Goal: Register for event/course

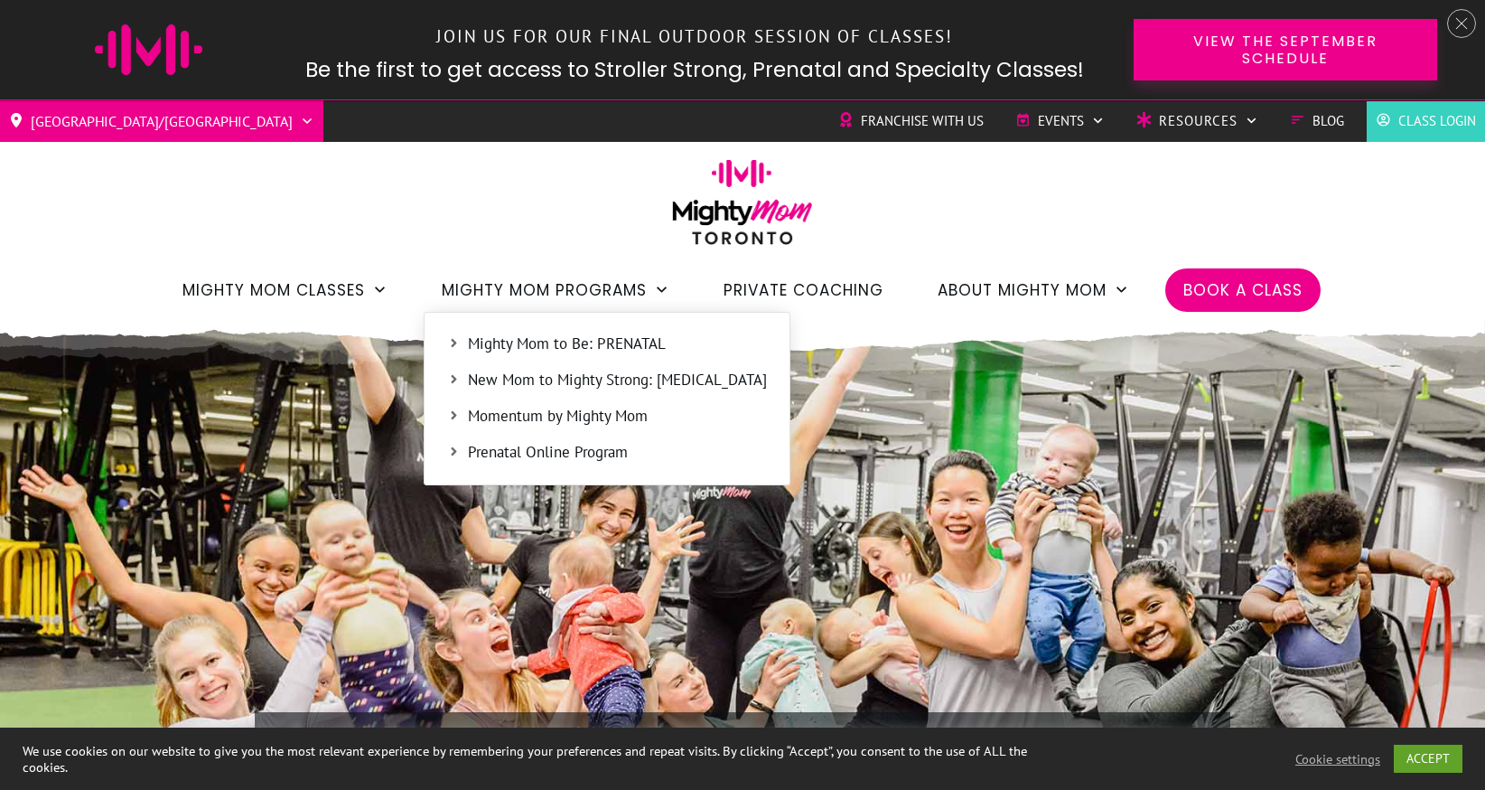
click at [572, 343] on span "Mighty Mom to Be: PRENATAL" at bounding box center [617, 344] width 299 height 23
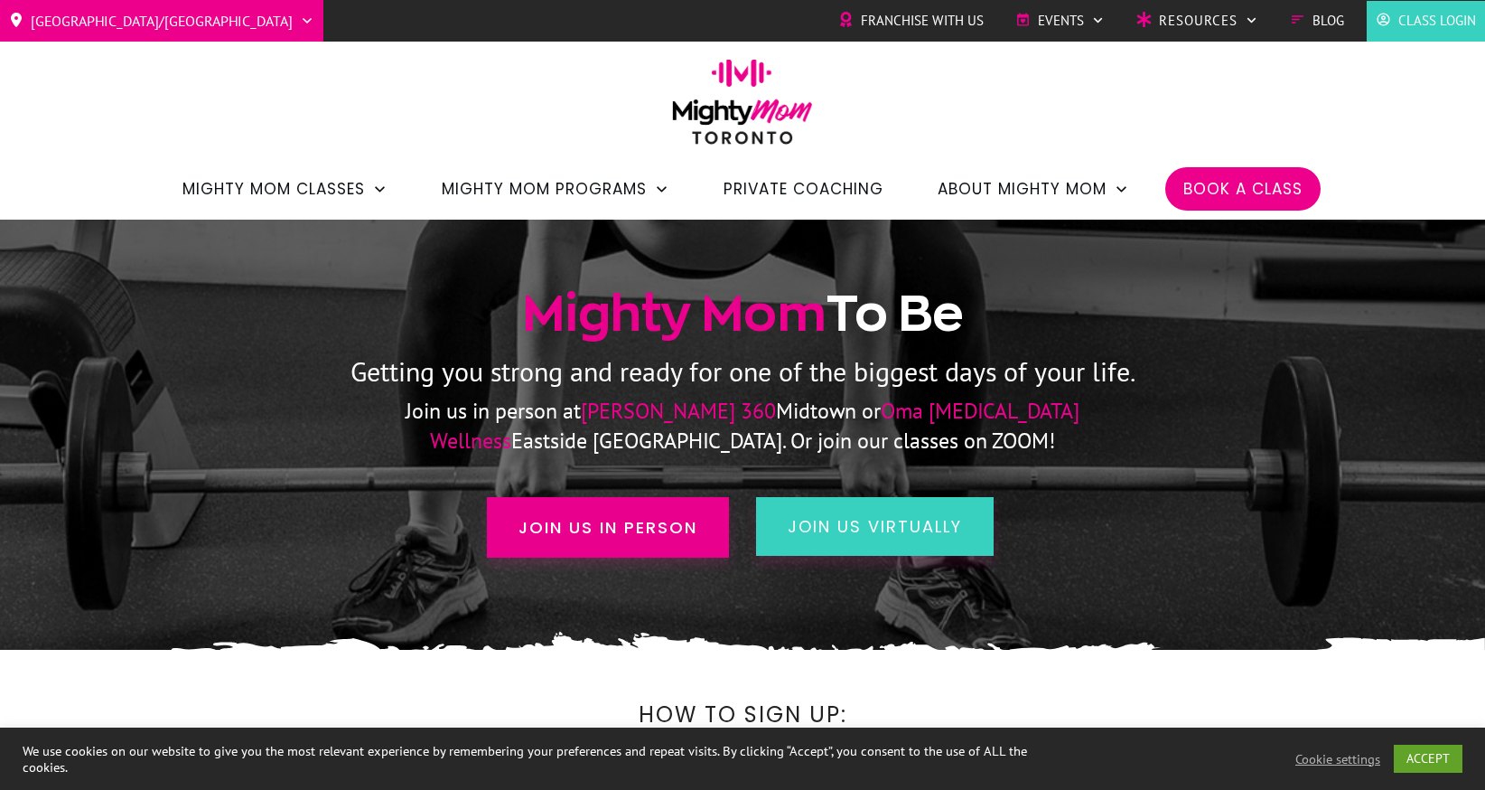
scroll to position [53, 0]
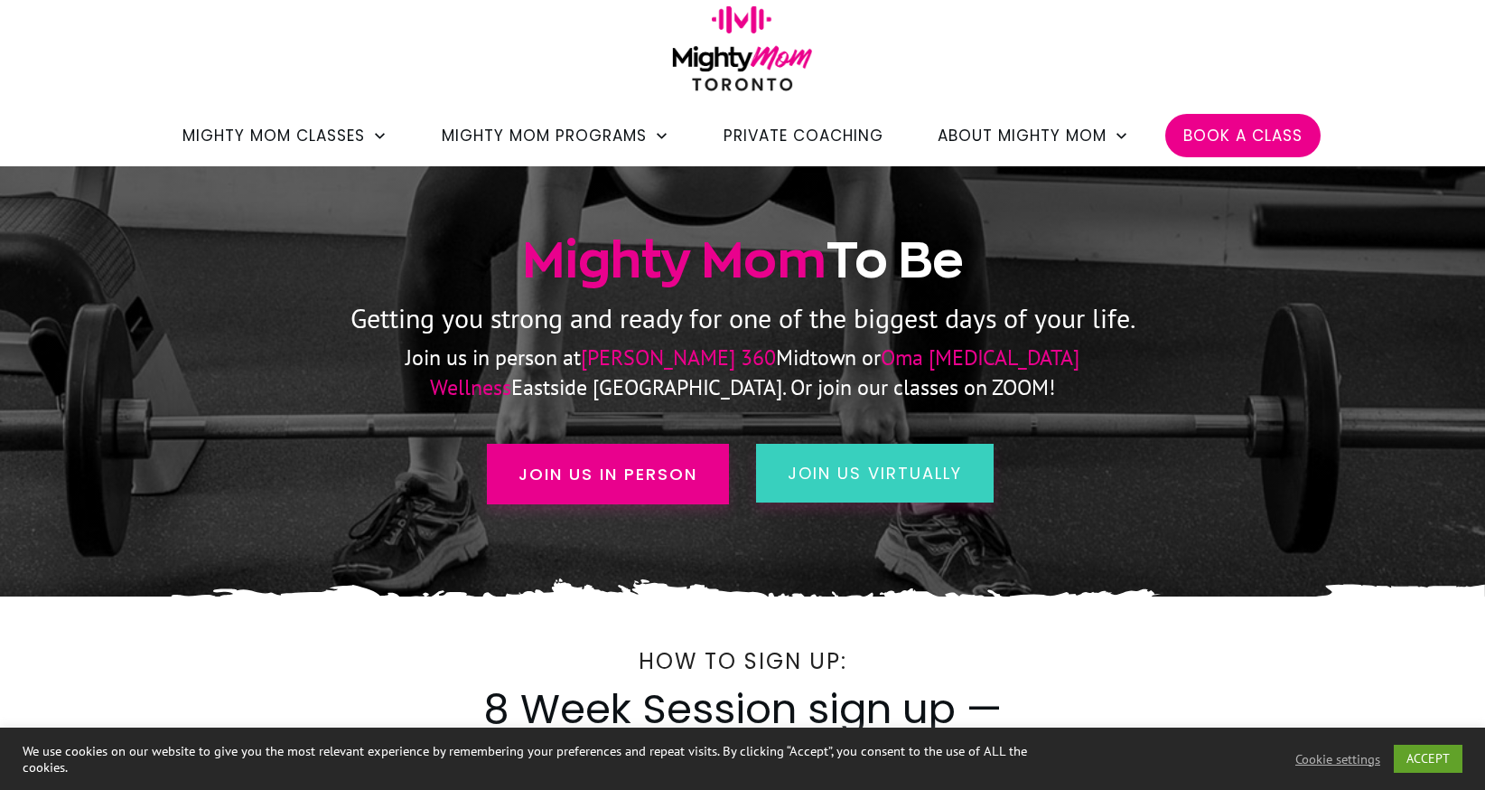
click at [847, 362] on span "Oma [MEDICAL_DATA] Wellness" at bounding box center [755, 371] width 650 height 57
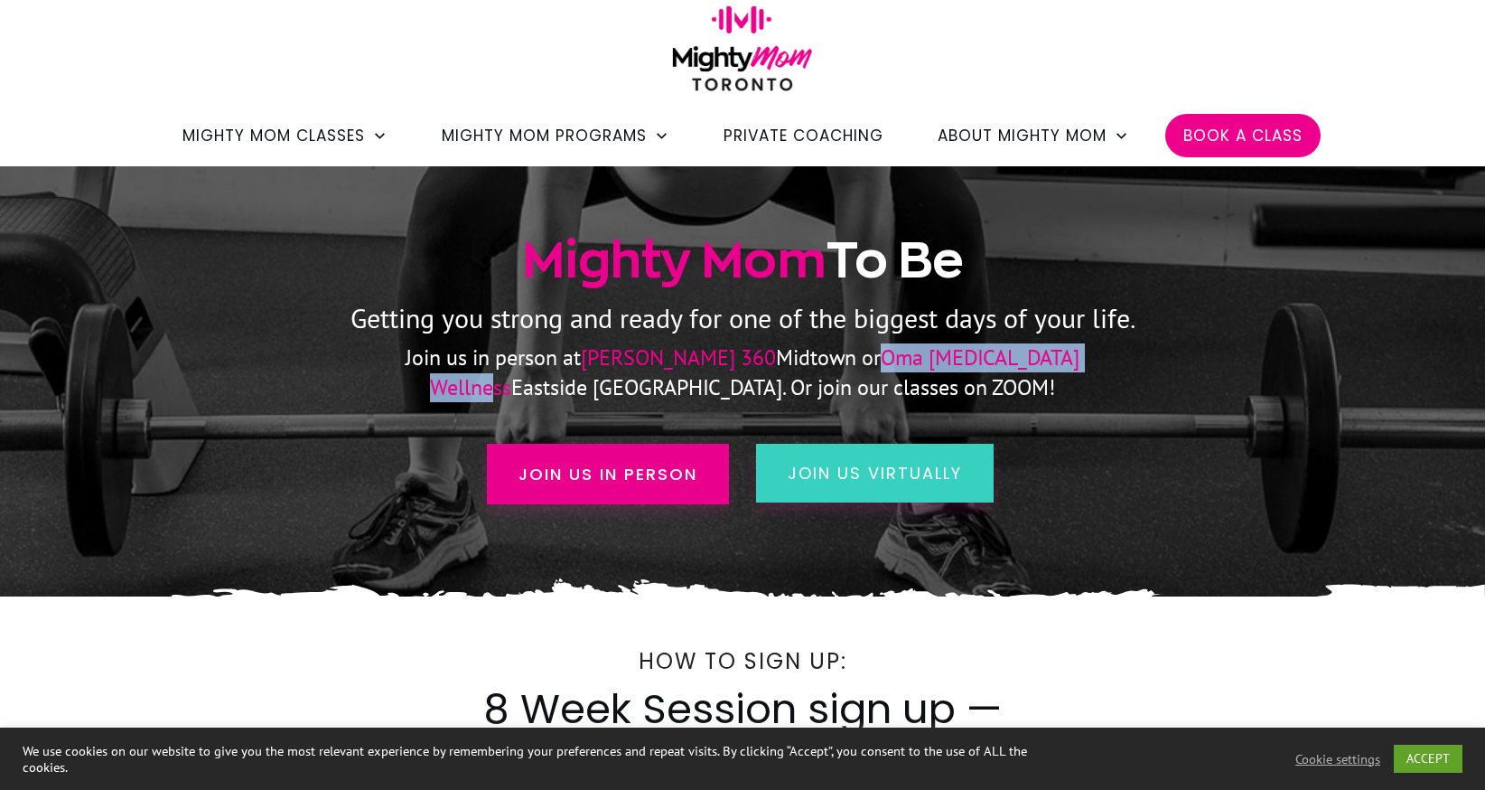
drag, startPoint x: 738, startPoint y: 358, endPoint x: 980, endPoint y: 361, distance: 242.2
click at [980, 361] on span "Oma [MEDICAL_DATA] Wellness" at bounding box center [755, 371] width 650 height 57
copy span "Oma [MEDICAL_DATA] Wellness"
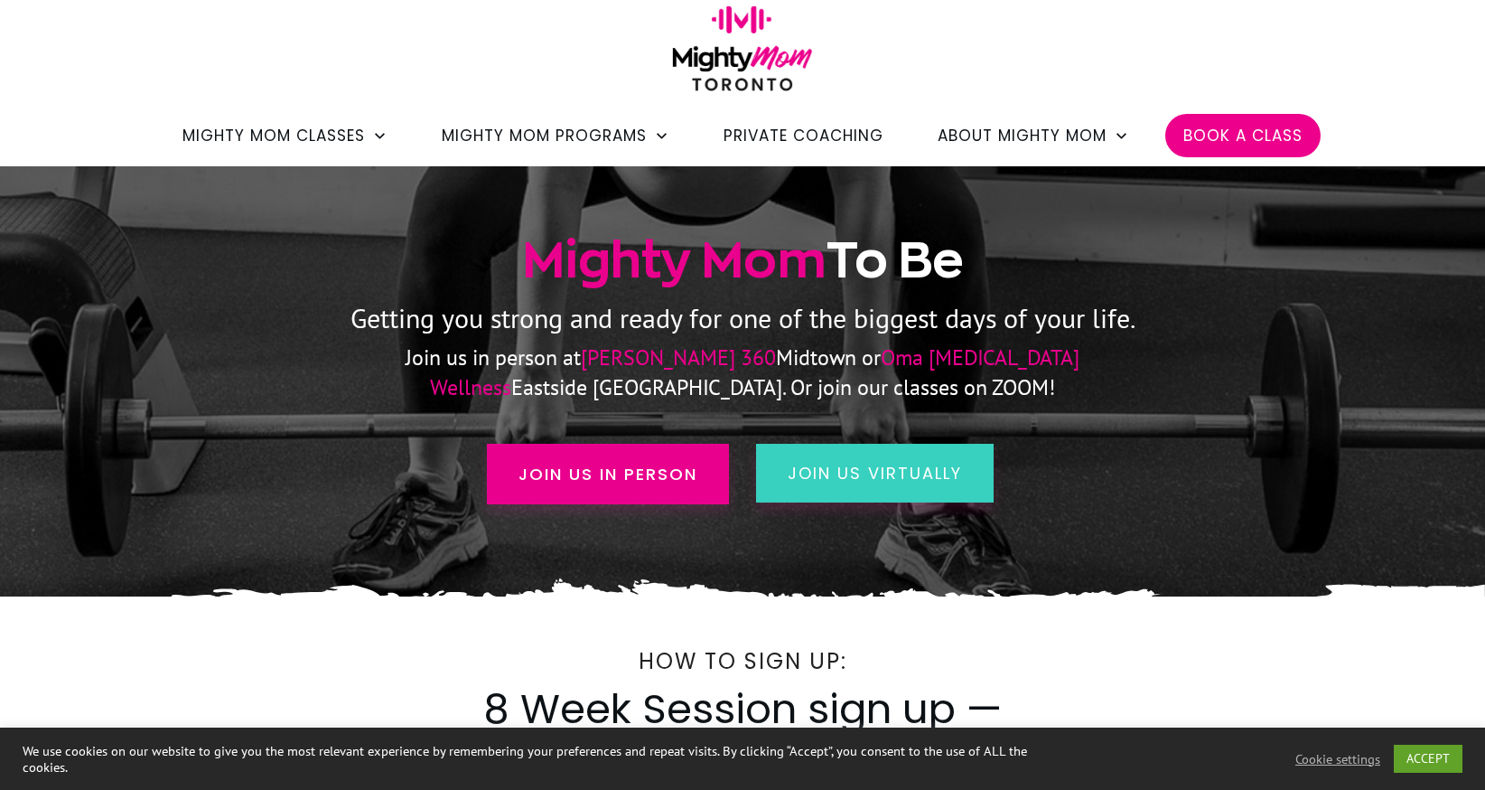
click at [1223, 432] on div "join us virtually" at bounding box center [1020, 473] width 529 height 95
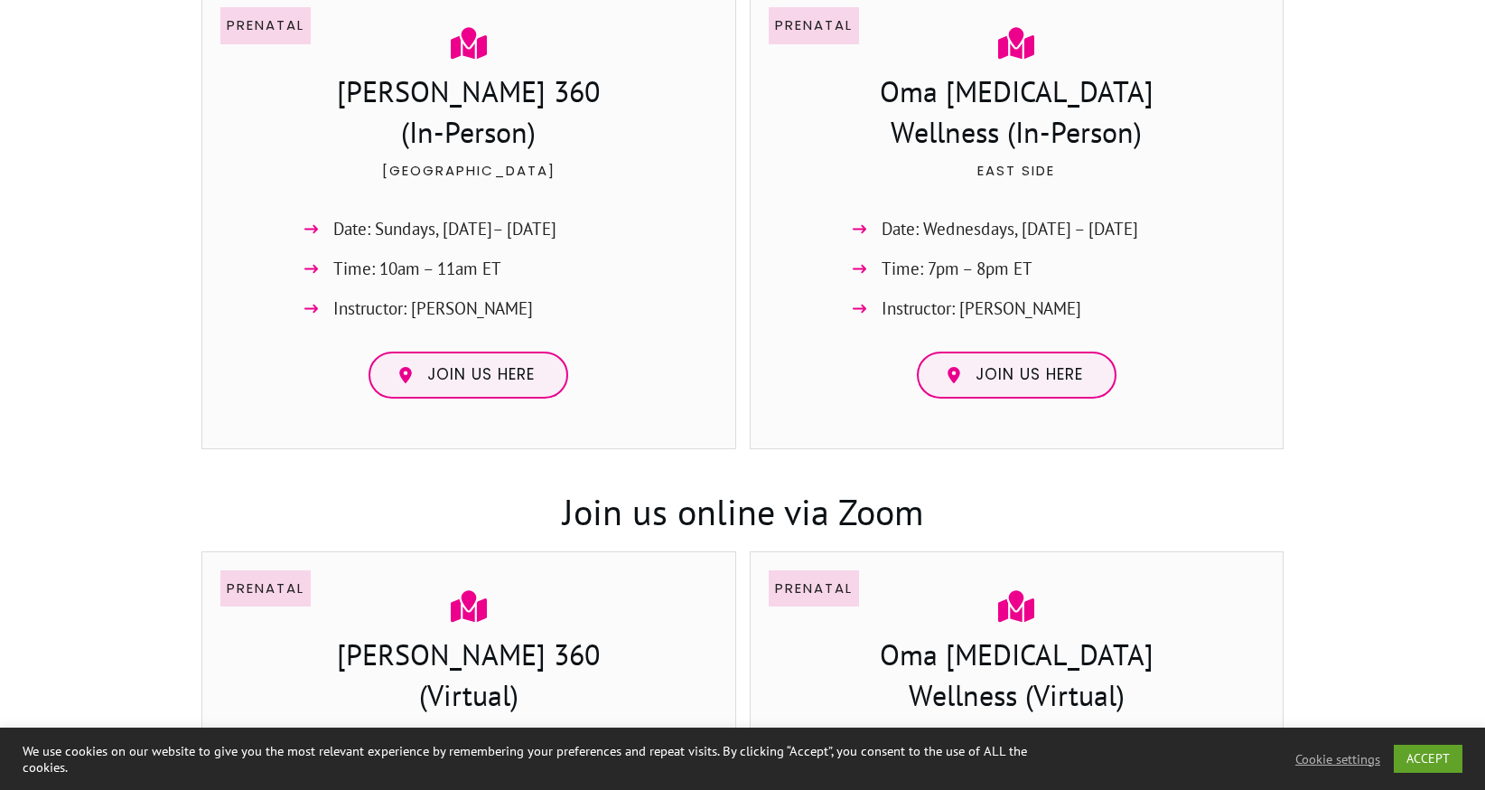
scroll to position [1429, 0]
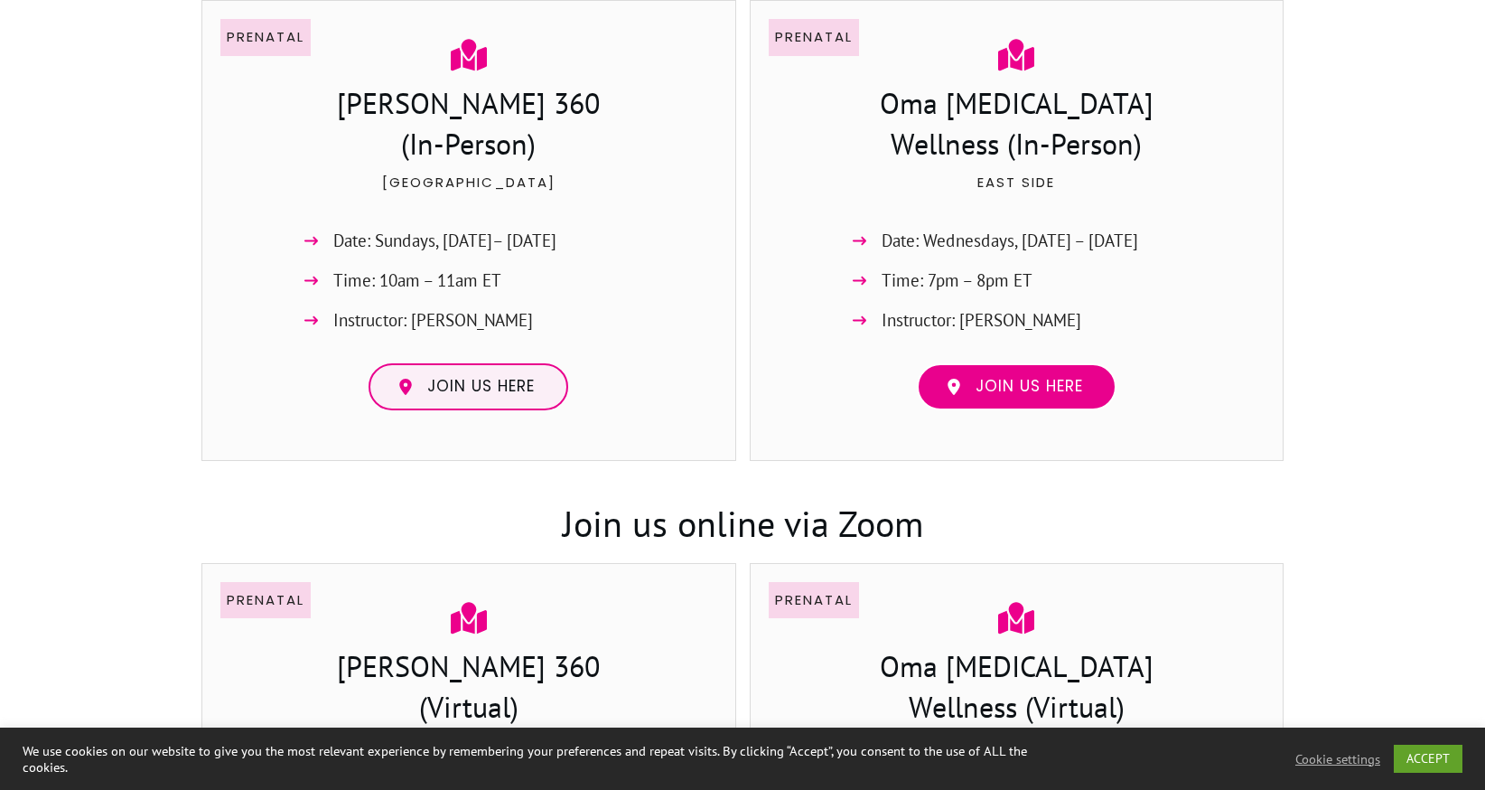
click at [1053, 390] on span "Join us here" at bounding box center [1030, 387] width 108 height 20
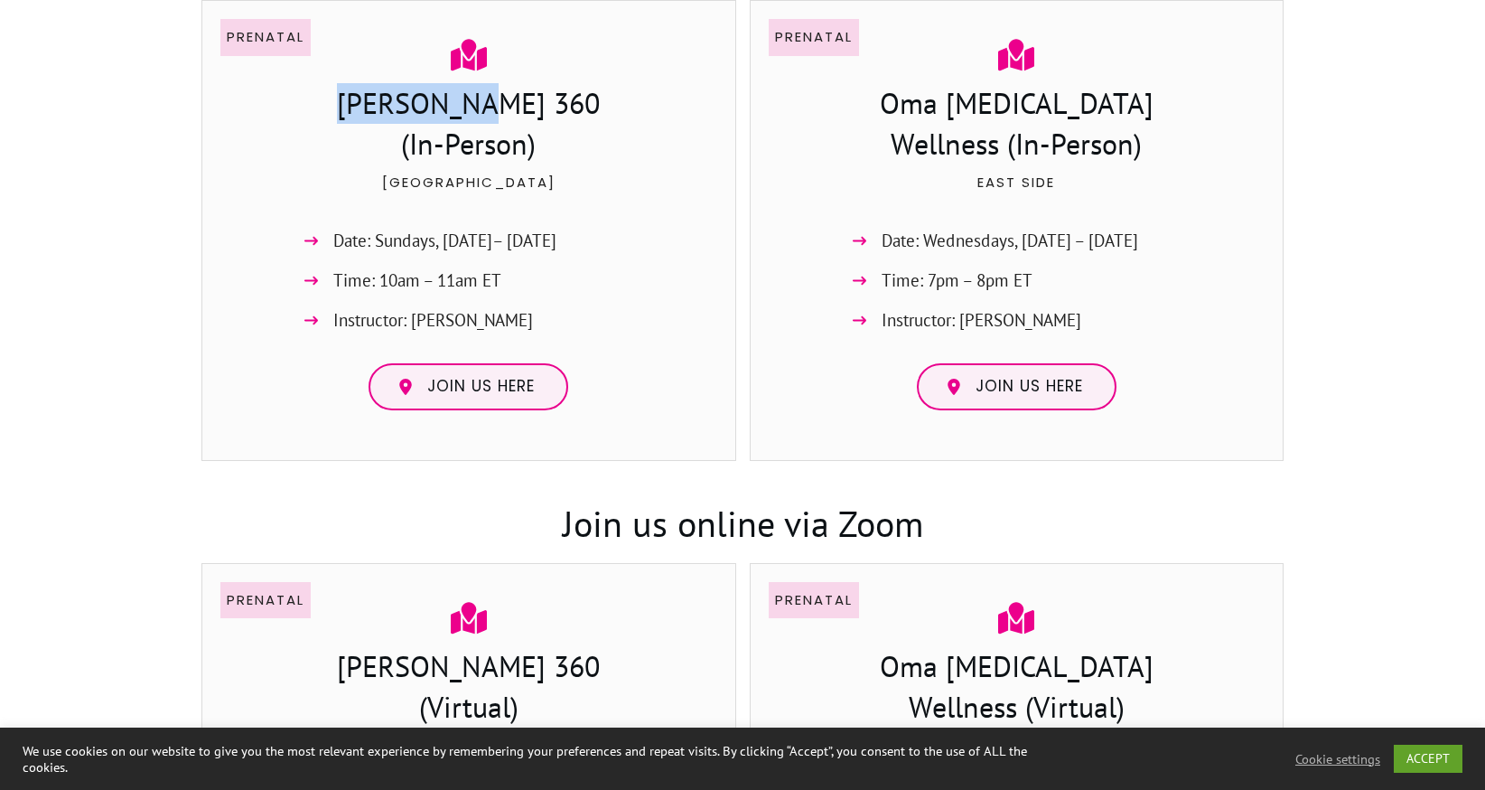
drag, startPoint x: 406, startPoint y: 101, endPoint x: 534, endPoint y: 105, distance: 128.4
click at [535, 105] on h3 "[PERSON_NAME] 360 (In-Person)" at bounding box center [468, 126] width 495 height 86
copy h3 "[PERSON_NAME] 360"
click at [1375, 268] on div at bounding box center [742, 135] width 1485 height 1828
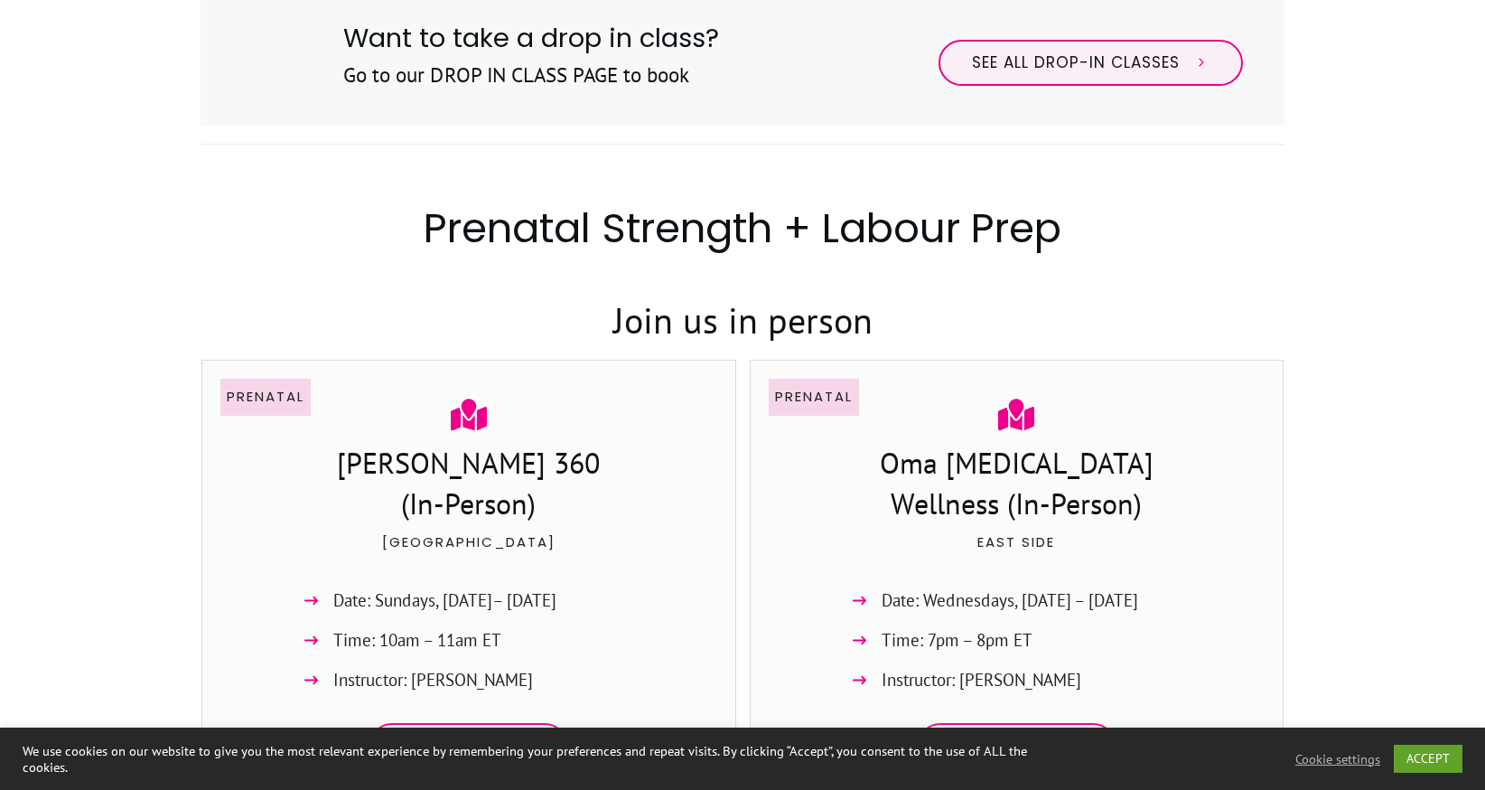
scroll to position [1256, 0]
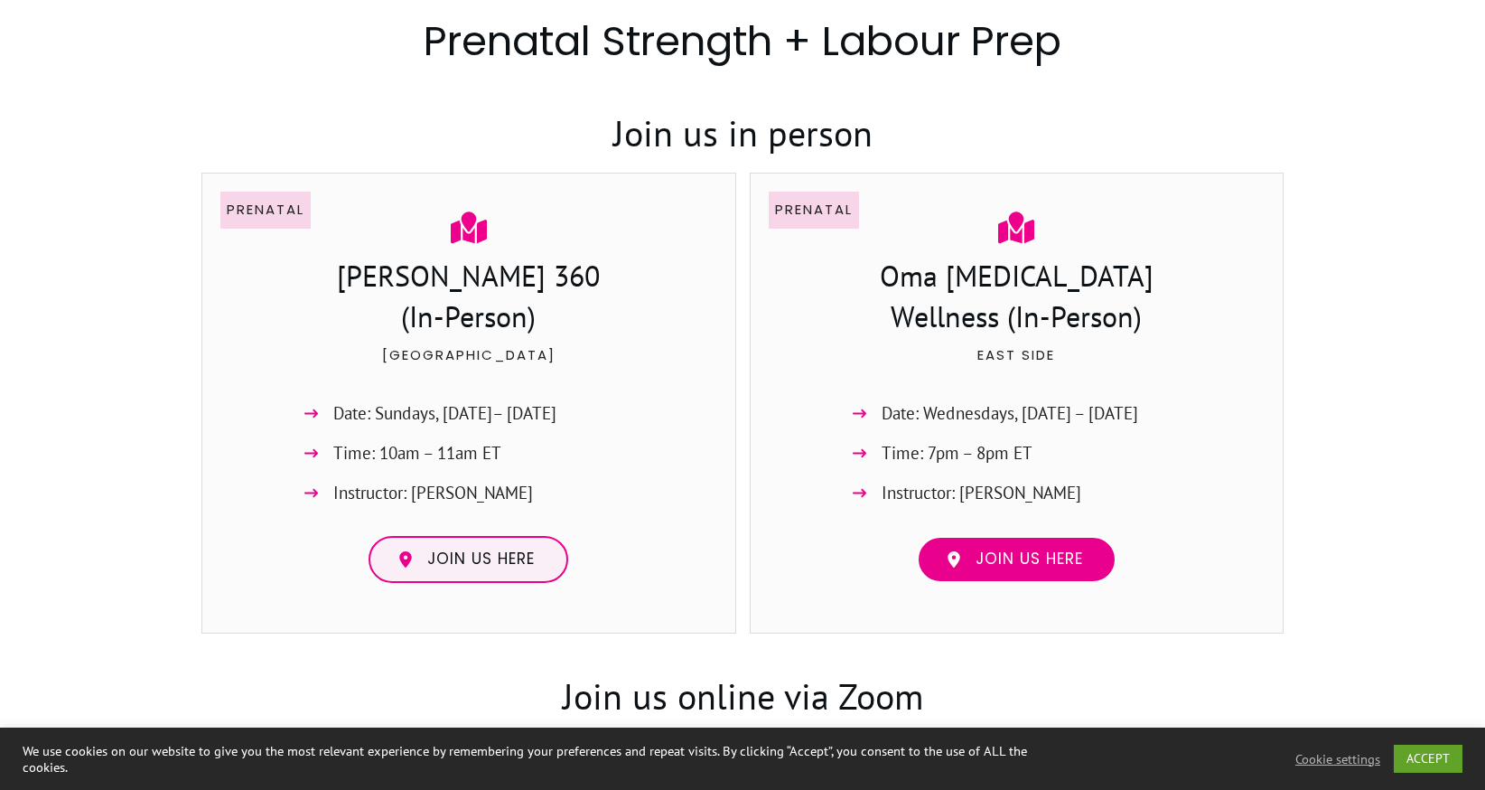
click at [1077, 567] on span "Join us here" at bounding box center [1030, 559] width 108 height 20
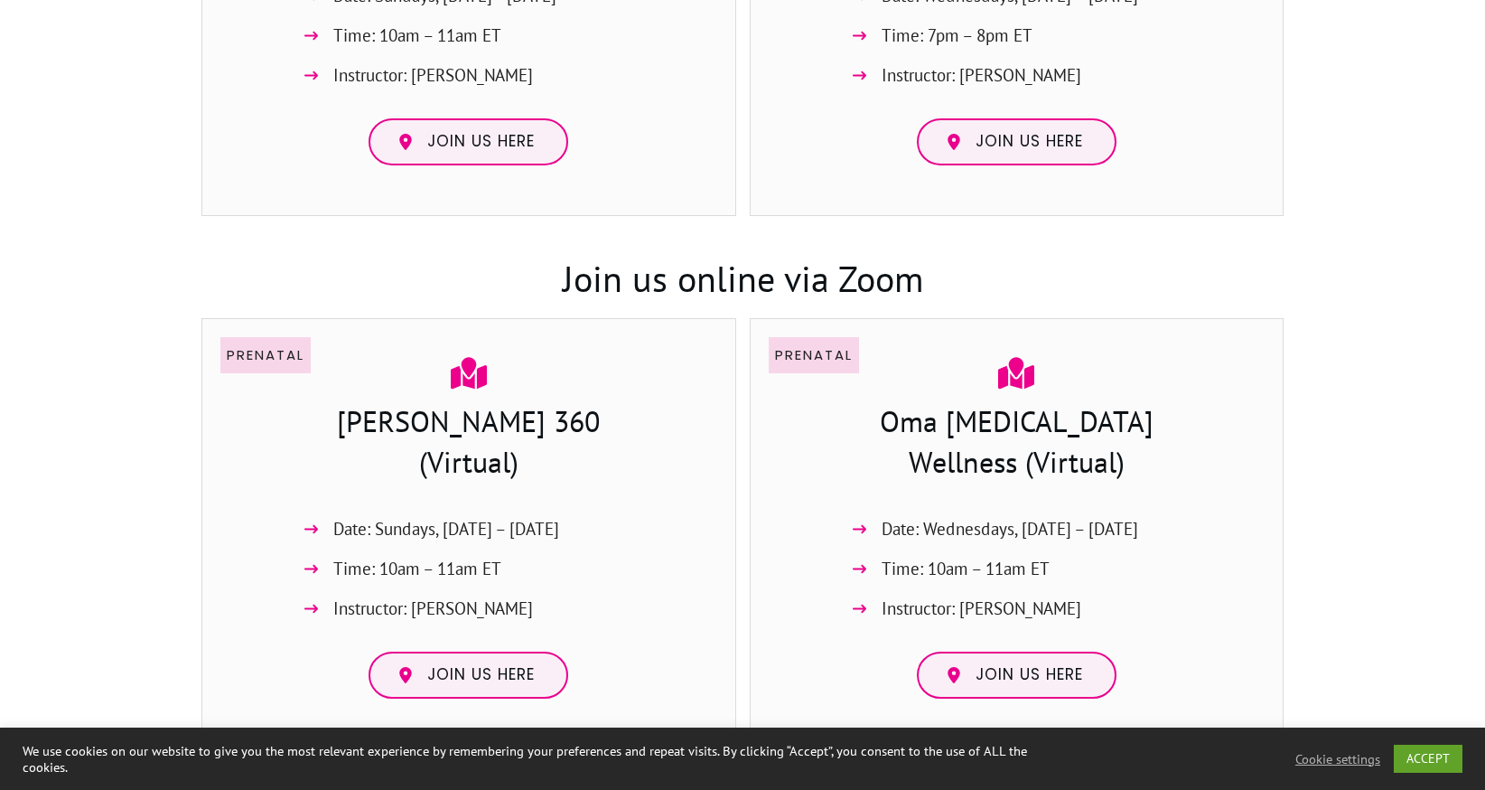
scroll to position [1697, 0]
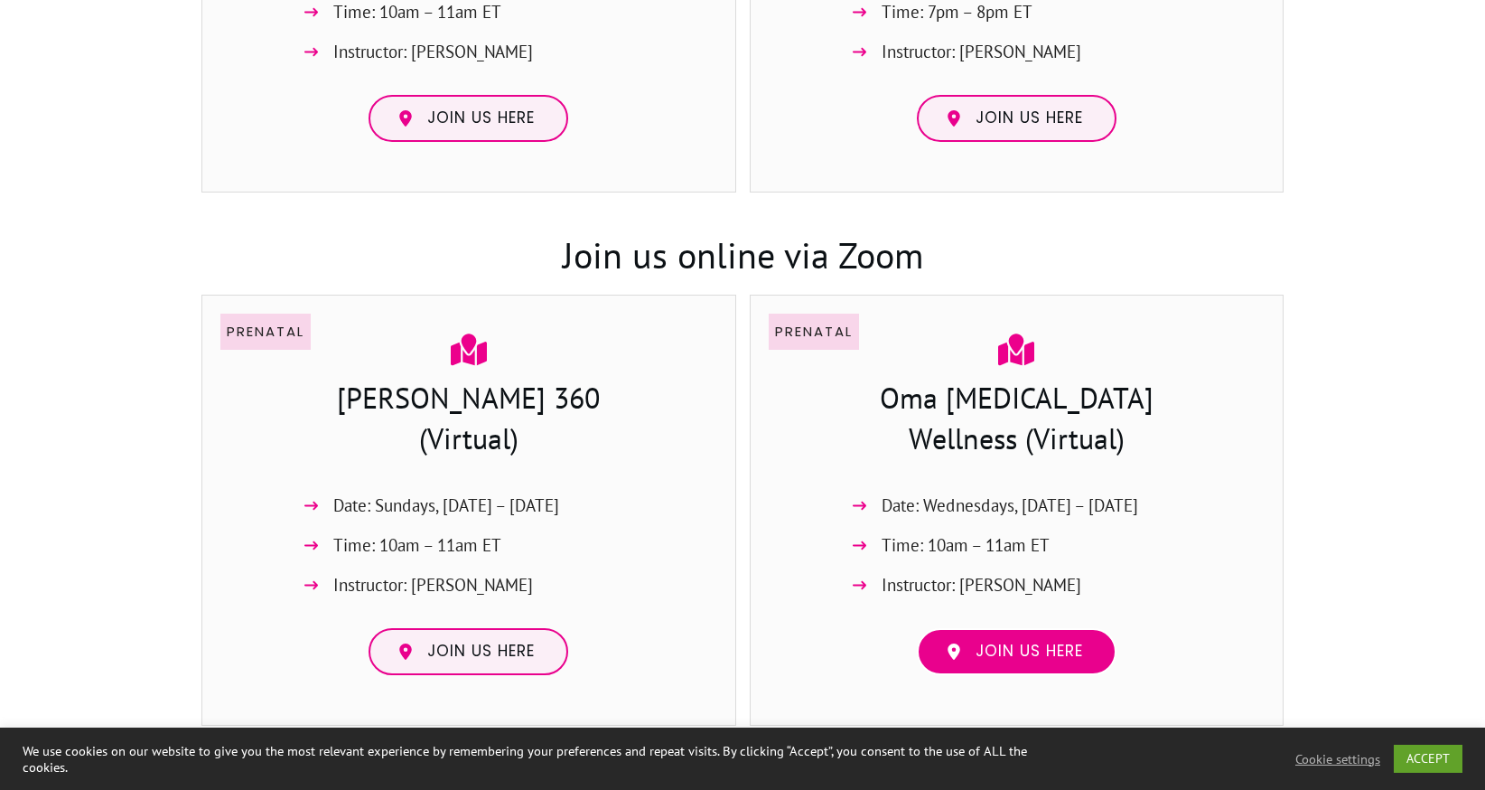
click at [1022, 645] on span "Join us here" at bounding box center [1030, 652] width 108 height 20
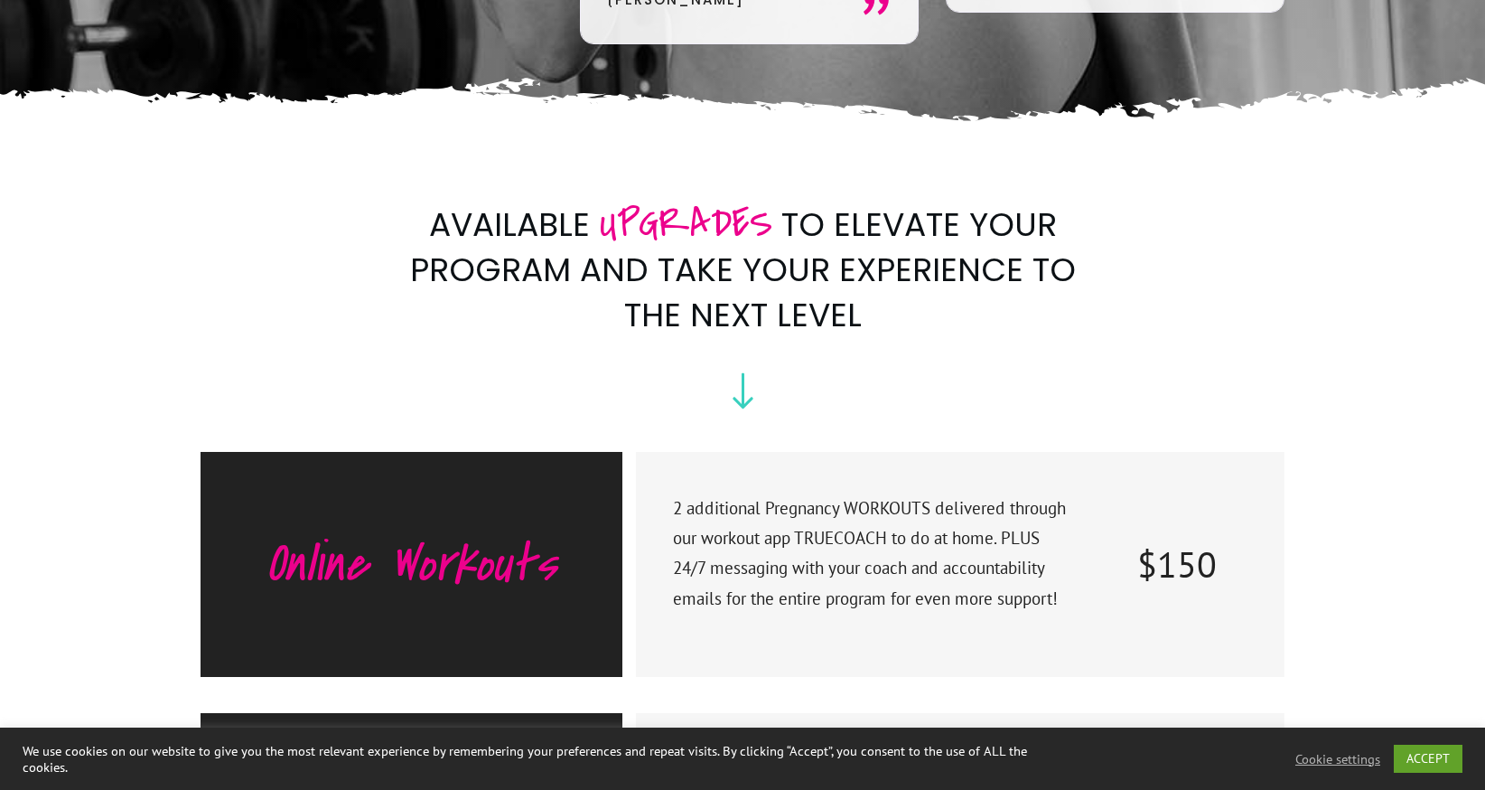
scroll to position [8666, 0]
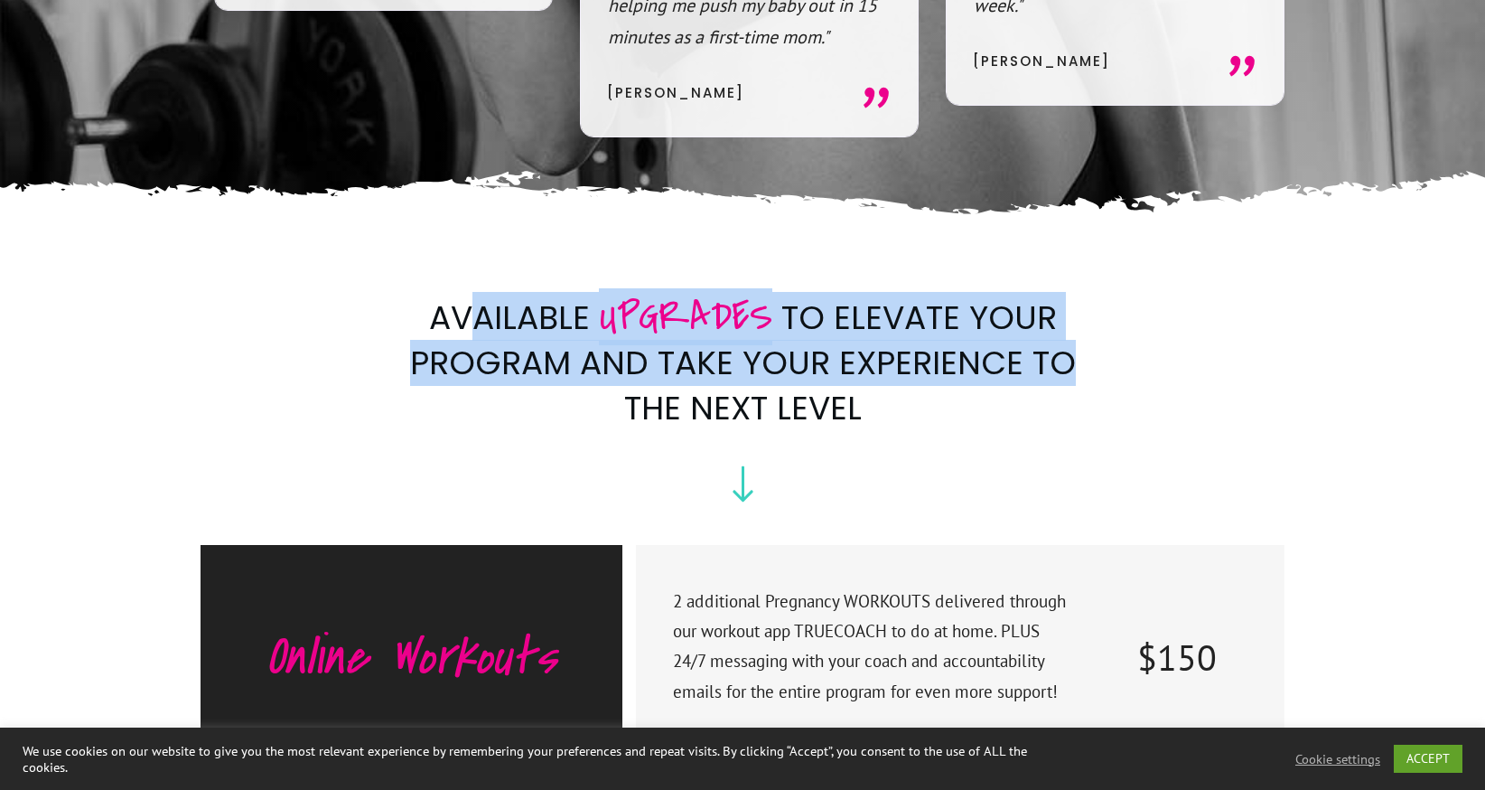
drag, startPoint x: 480, startPoint y: 227, endPoint x: 1086, endPoint y: 252, distance: 606.8
click at [1086, 292] on h2 "Available UPGRADES to Elevate your program and take your experience to the next…" at bounding box center [743, 373] width 714 height 162
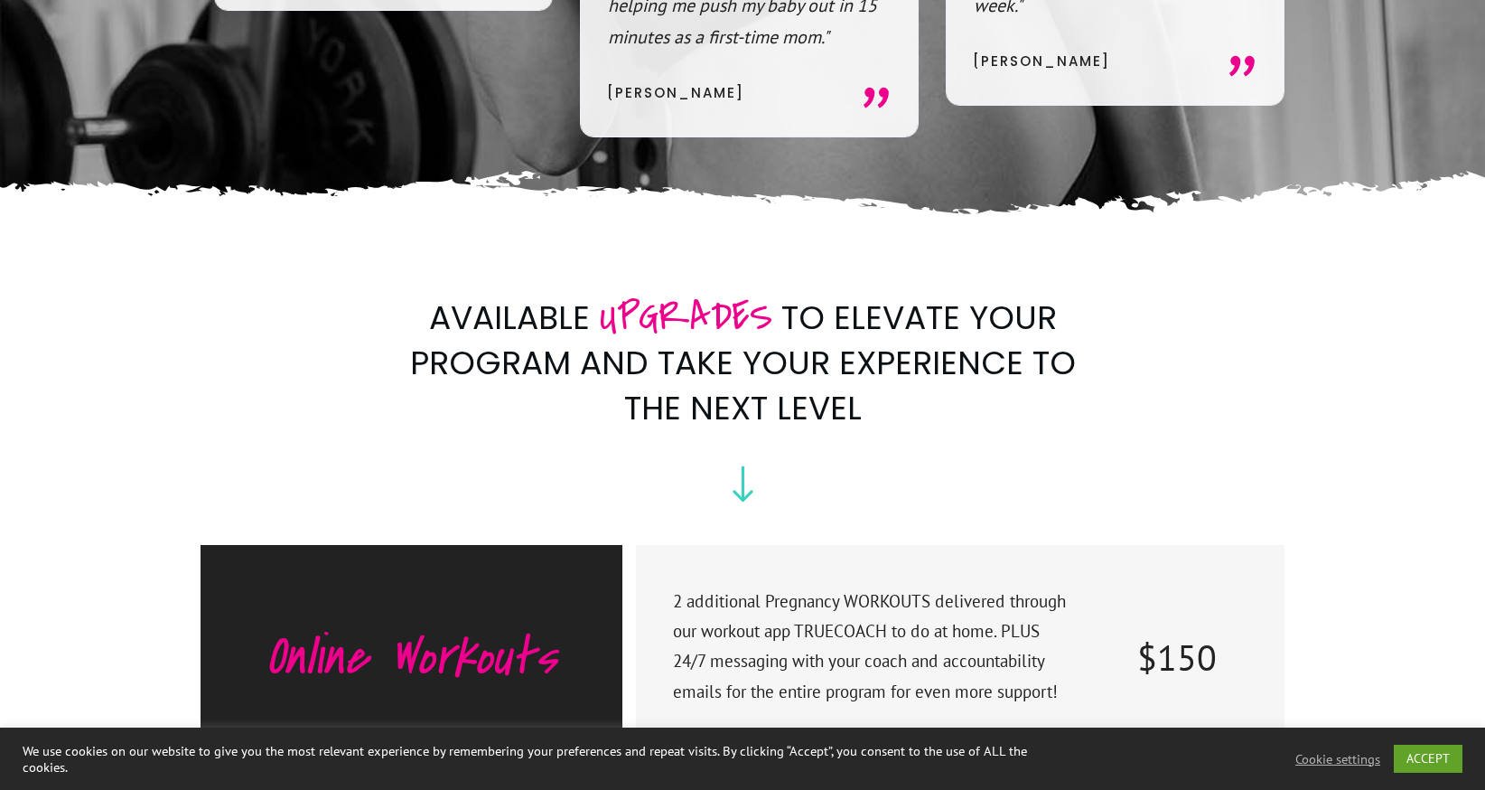
click at [694, 322] on span "to Elevate your program and take your experience to the next level" at bounding box center [743, 363] width 666 height 137
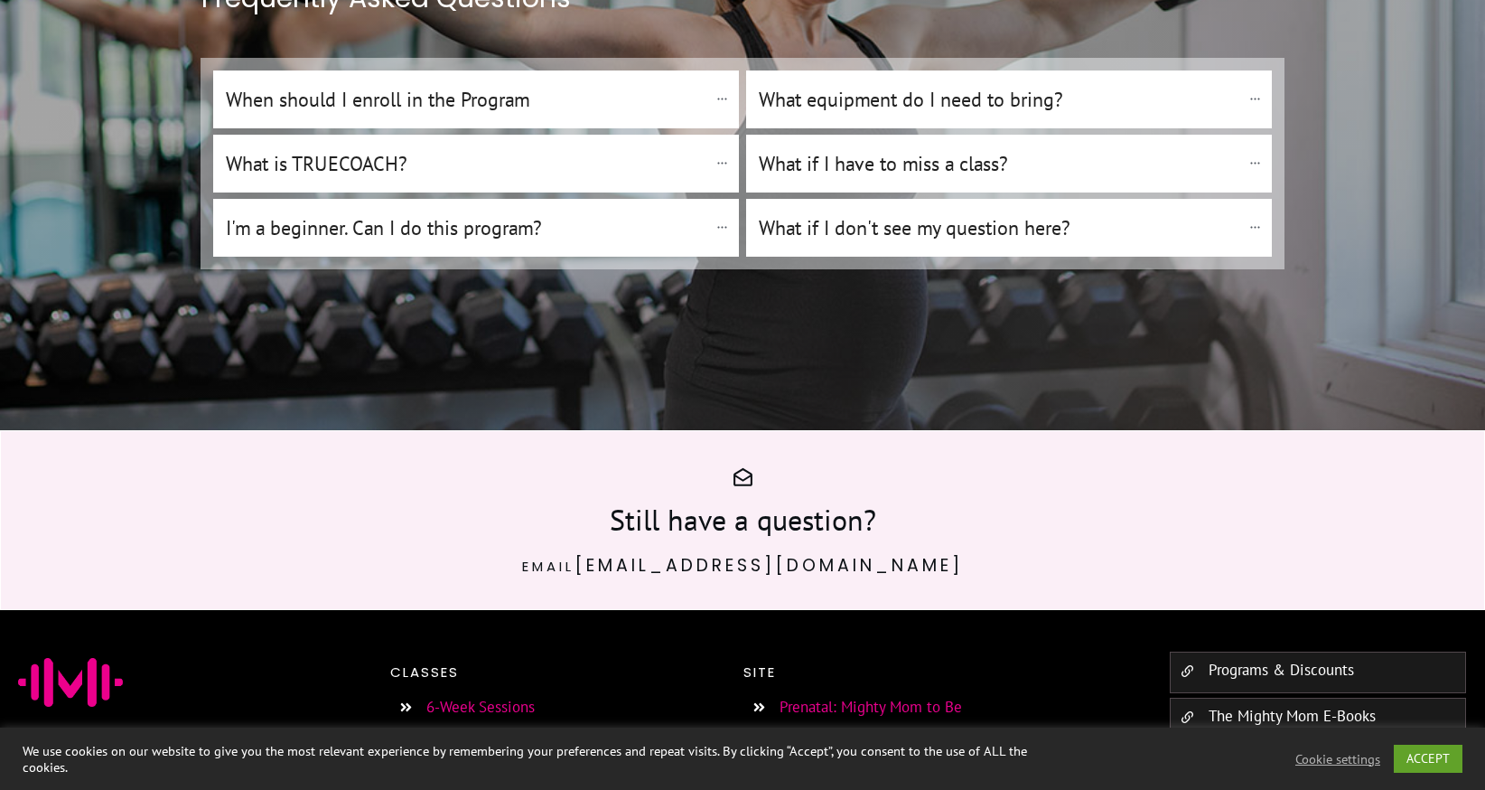
scroll to position [12843, 0]
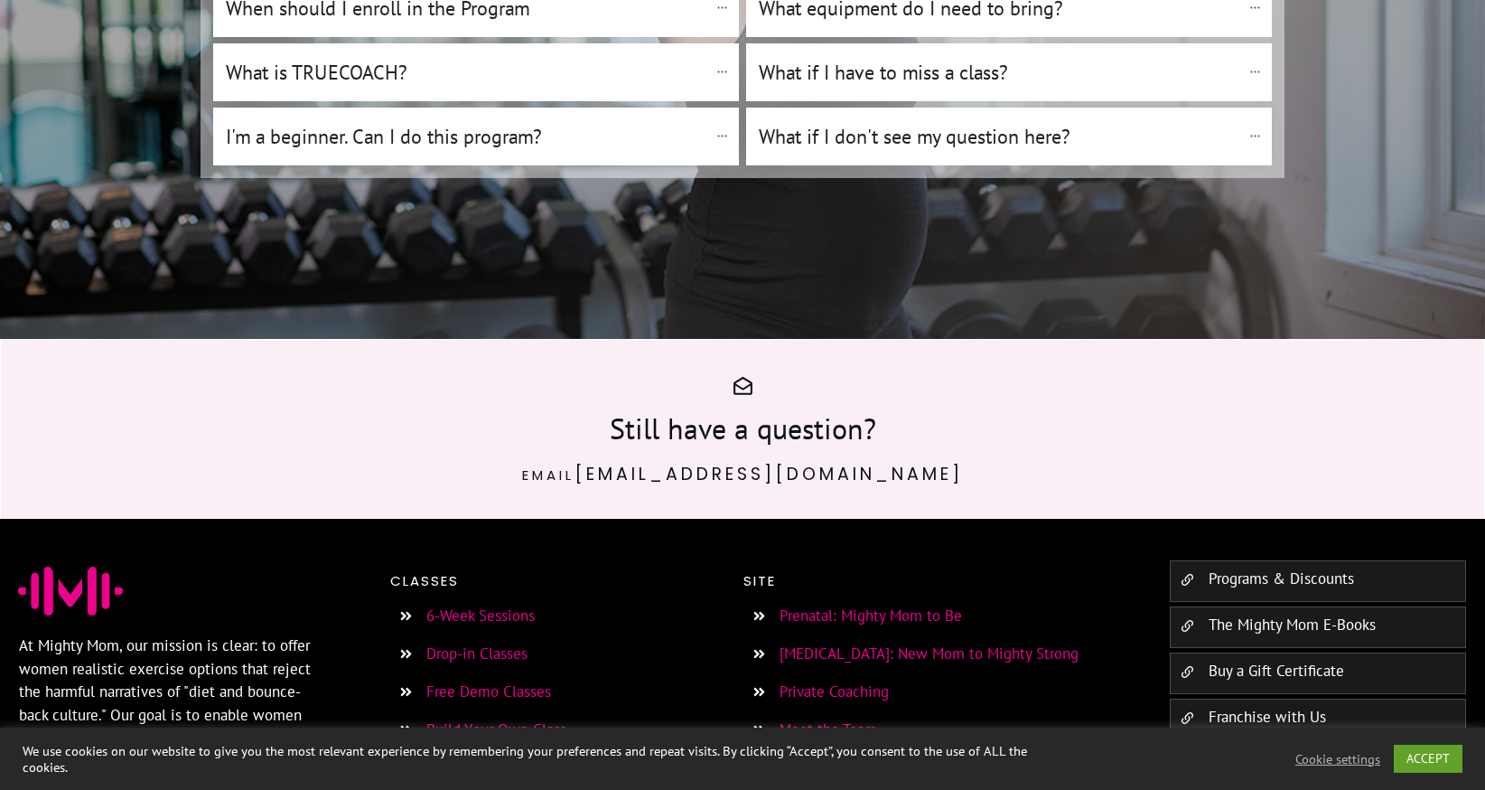
click at [939, 121] on h4 "What if I don't see my question here?" at bounding box center [1000, 136] width 482 height 31
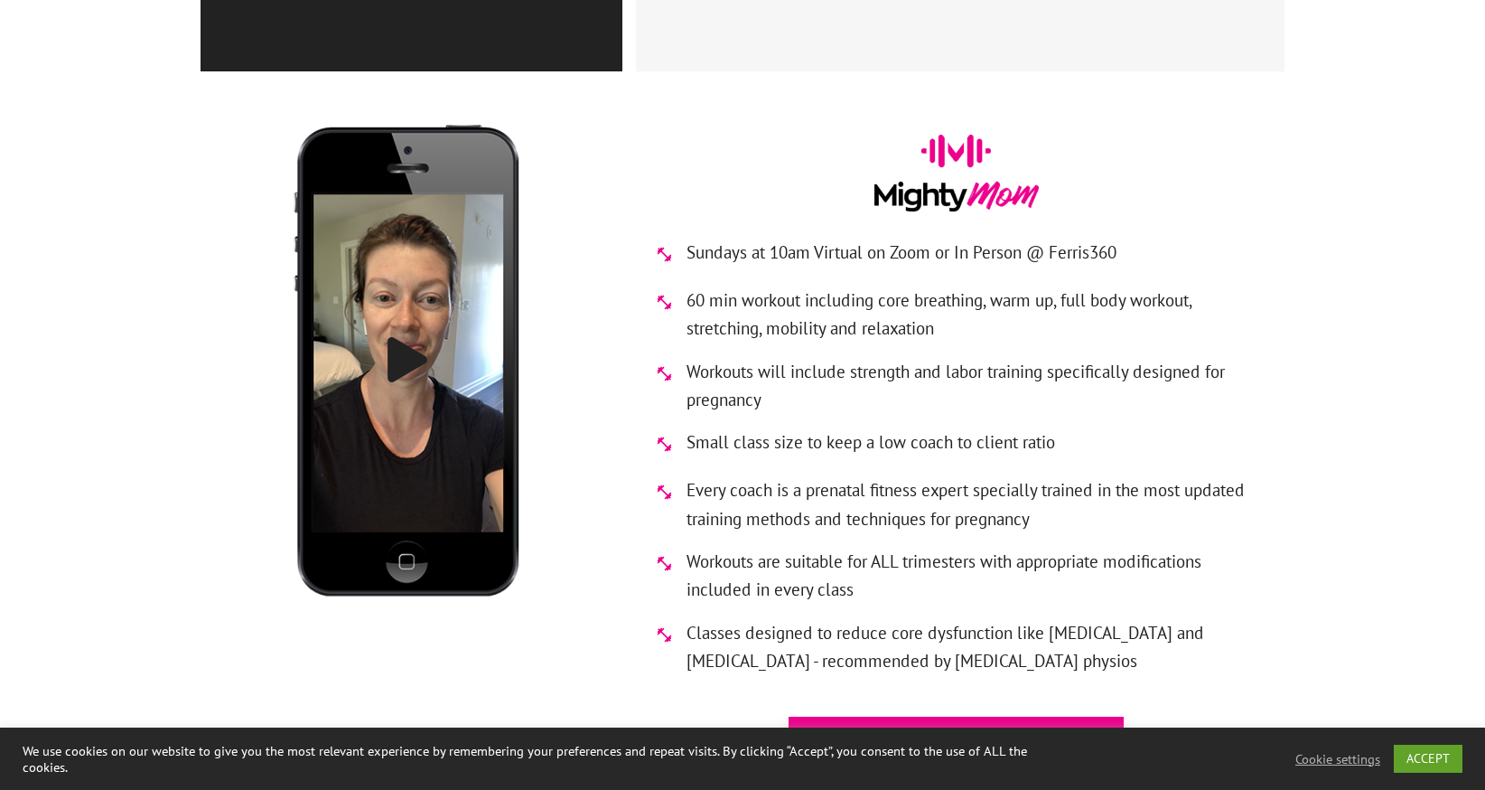
scroll to position [9628, 0]
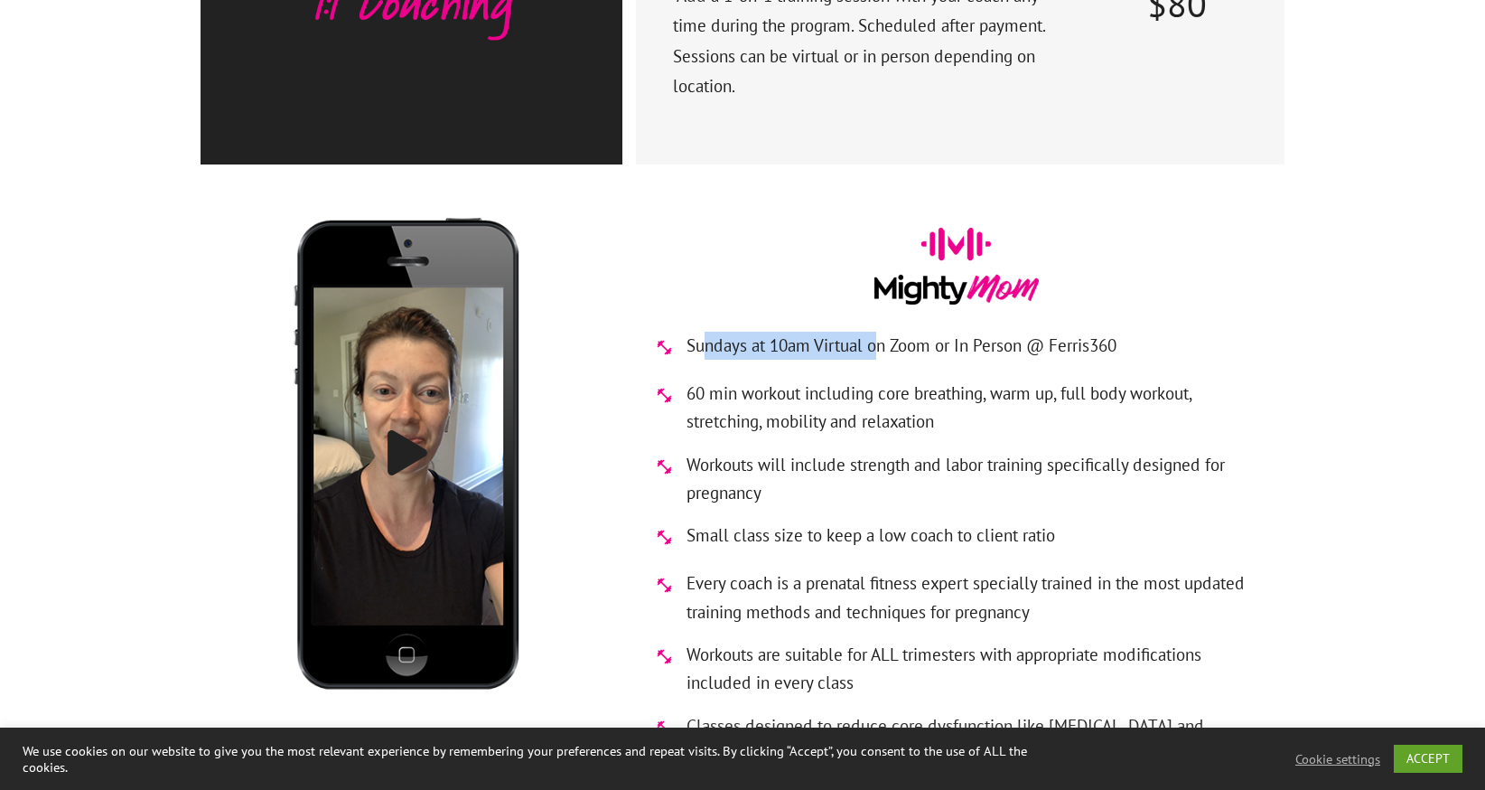
drag, startPoint x: 709, startPoint y: 264, endPoint x: 876, endPoint y: 268, distance: 166.3
click at [876, 332] on span "Sundays at 10am Virtual on Zoom or In Person @ Ferris360" at bounding box center [902, 346] width 430 height 28
click at [874, 379] on span "60 min workout including core breathing, warm up, full body workout, stretching…" at bounding box center [976, 407] width 579 height 57
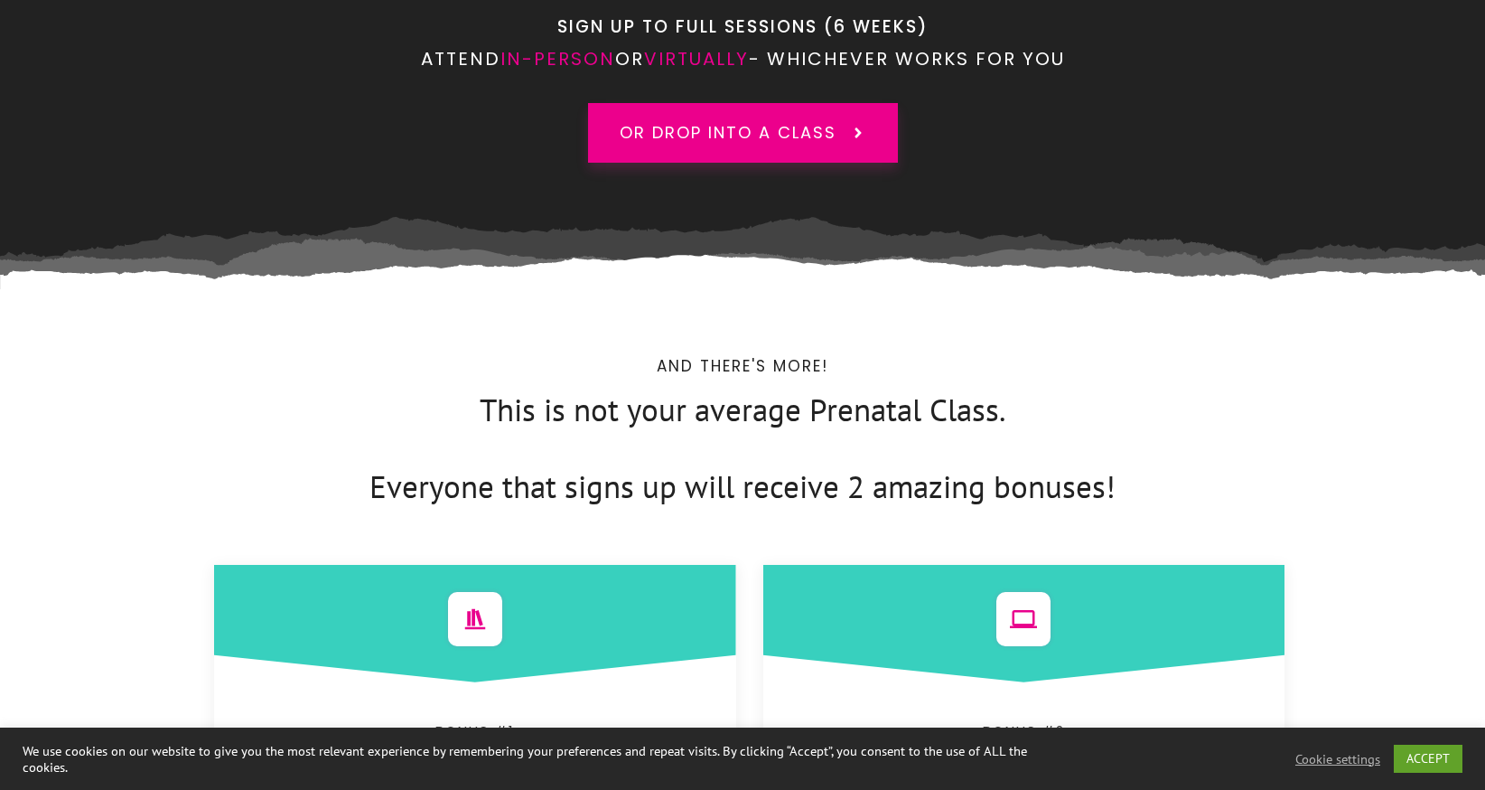
scroll to position [6595, 0]
